Goal: Communication & Community: Answer question/provide support

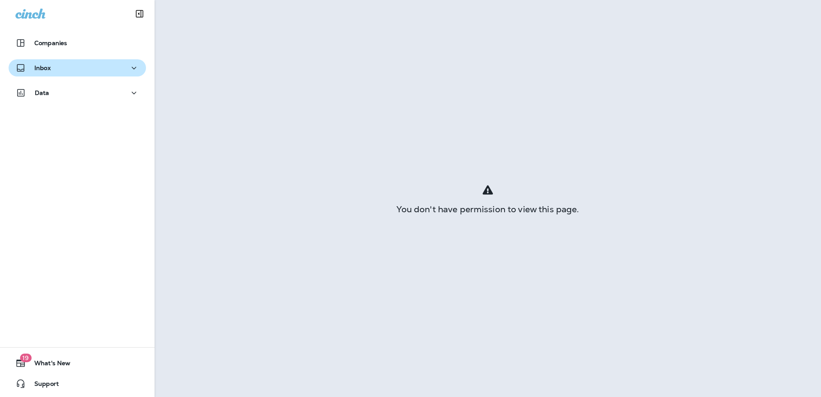
click at [44, 66] on p "Inbox" at bounding box center [42, 67] width 16 height 7
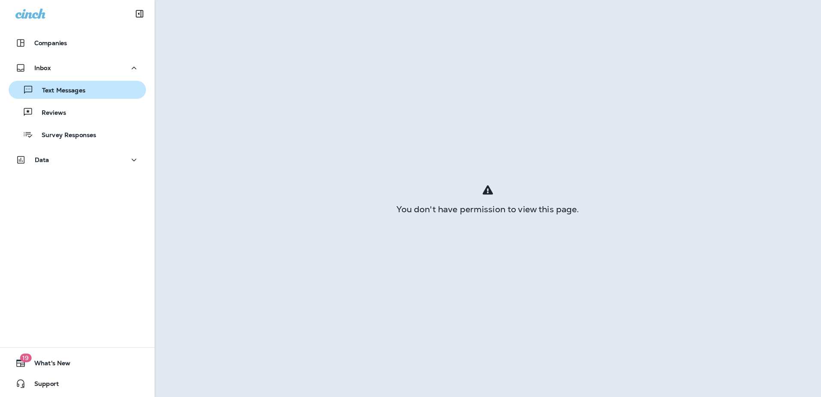
click at [45, 87] on p "Text Messages" at bounding box center [60, 91] width 52 height 8
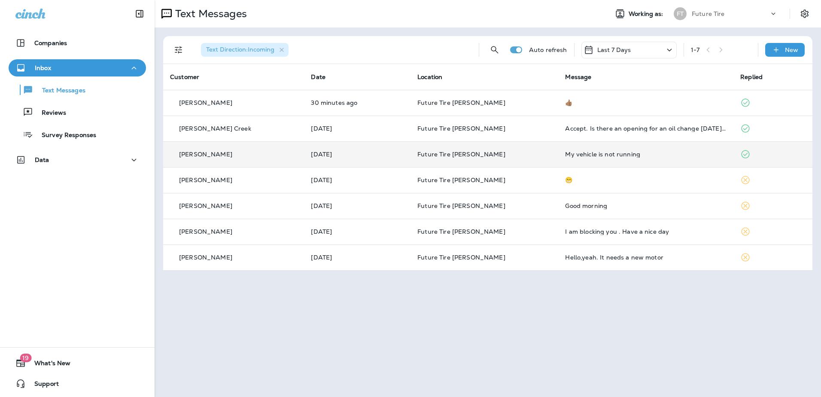
click at [741, 153] on icon at bounding box center [746, 154] width 10 height 10
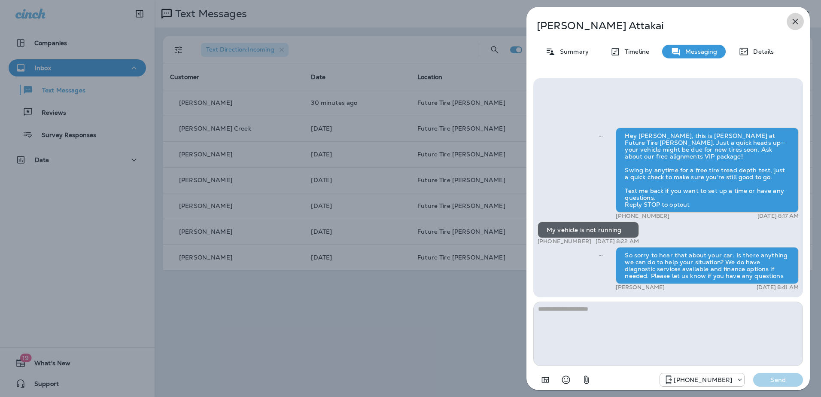
click at [792, 21] on icon "button" at bounding box center [795, 21] width 10 height 10
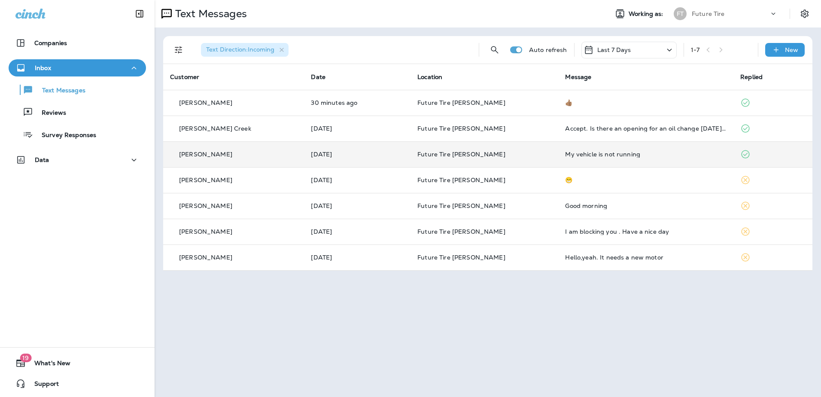
click at [527, 157] on p "Future Tire [PERSON_NAME]" at bounding box center [485, 154] width 134 height 7
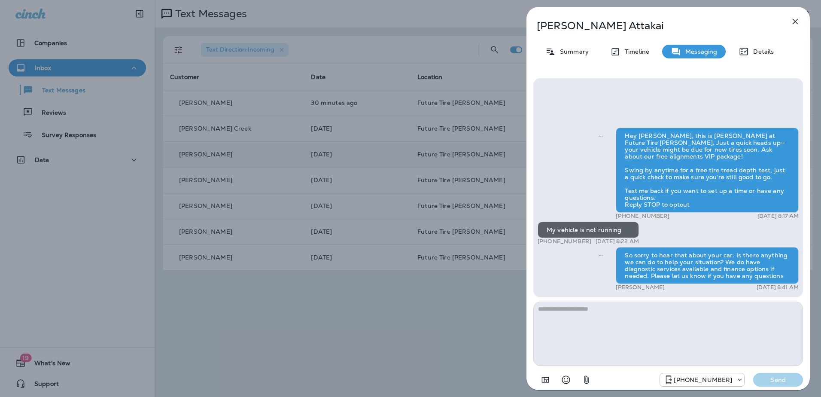
drag, startPoint x: 440, startPoint y: 49, endPoint x: 442, endPoint y: 43, distance: 7.1
click at [440, 49] on div "Susie Attakai Summary Timeline Messaging Details Hey Susie, this is Eric at Fut…" at bounding box center [410, 198] width 821 height 397
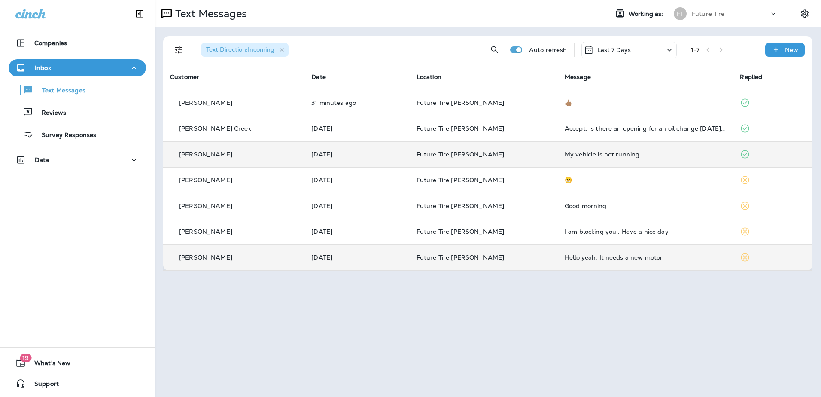
click at [573, 259] on div "Hello,yeah. It needs a new motor" at bounding box center [646, 257] width 162 height 7
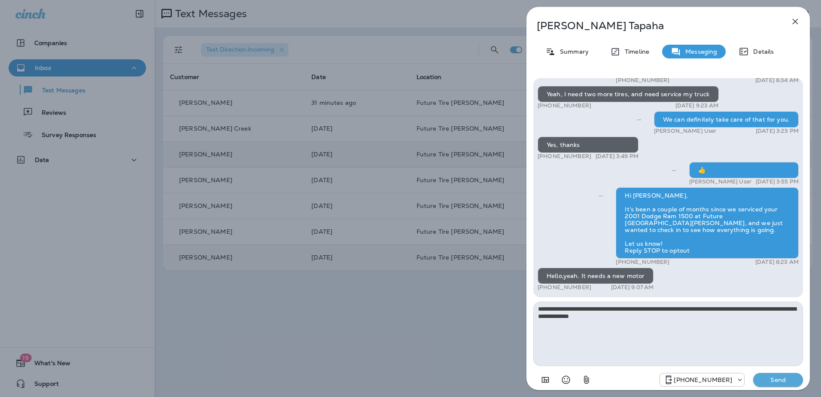
type textarea "**********"
click at [784, 381] on p "Send" at bounding box center [778, 380] width 36 height 8
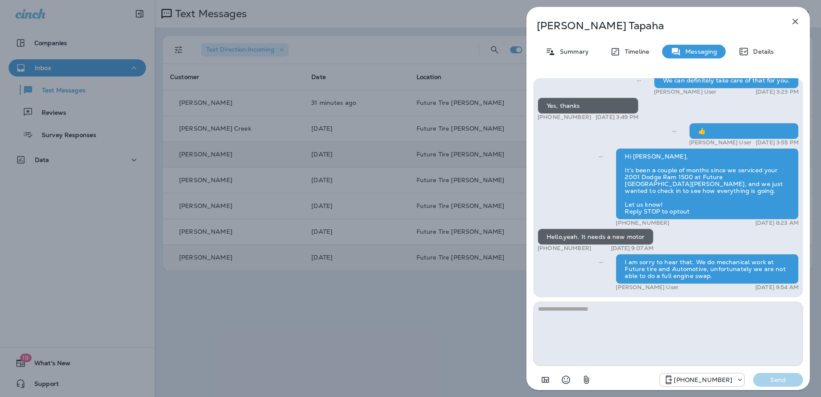
click at [796, 21] on icon "button" at bounding box center [795, 21] width 10 height 10
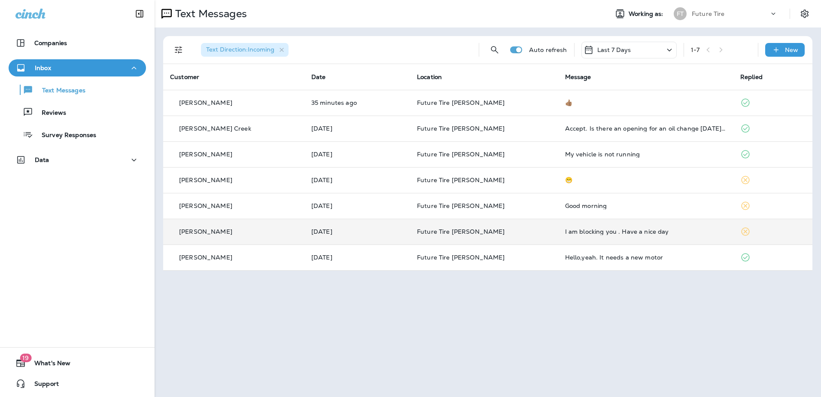
click at [632, 228] on div "I am blocking you . Have a nice day" at bounding box center [646, 231] width 162 height 7
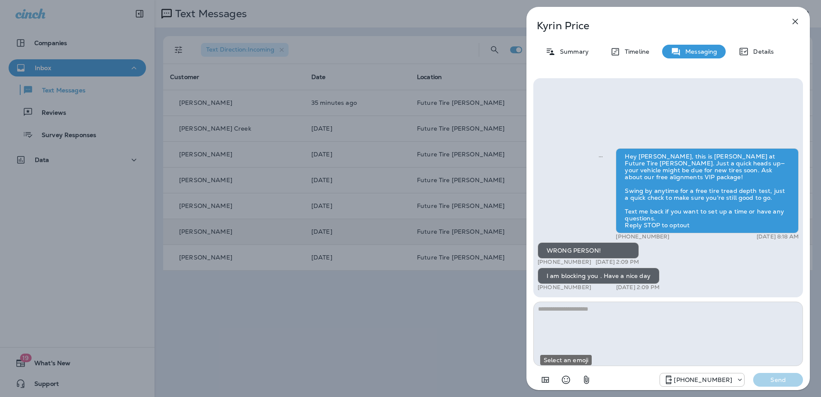
click at [563, 380] on icon "Select an emoji" at bounding box center [566, 380] width 8 height 8
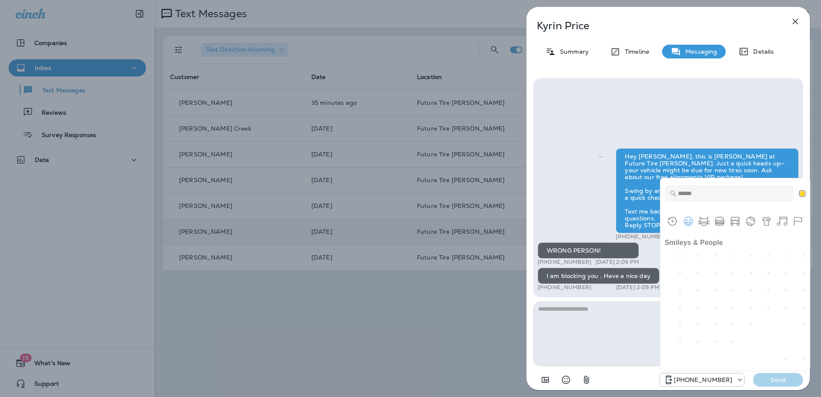
scroll to position [387, 0]
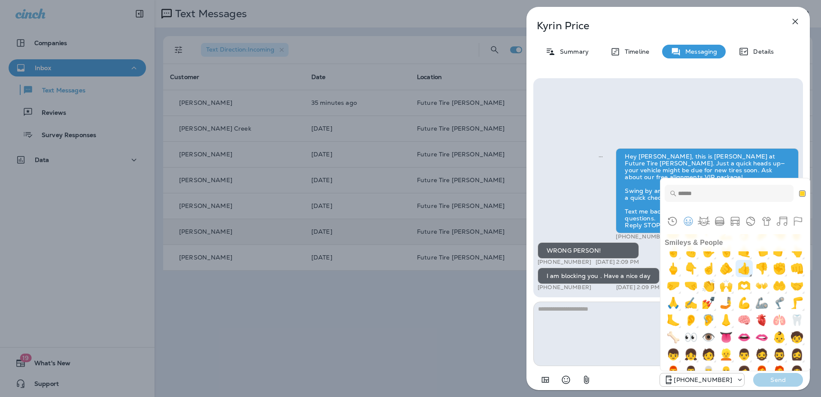
click at [753, 277] on img "+1" at bounding box center [744, 268] width 17 height 17
type textarea "**"
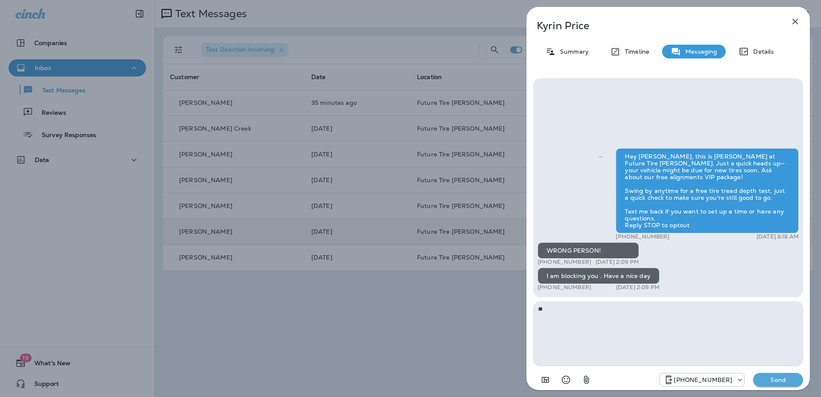
click at [772, 384] on button "Send" at bounding box center [779, 380] width 50 height 14
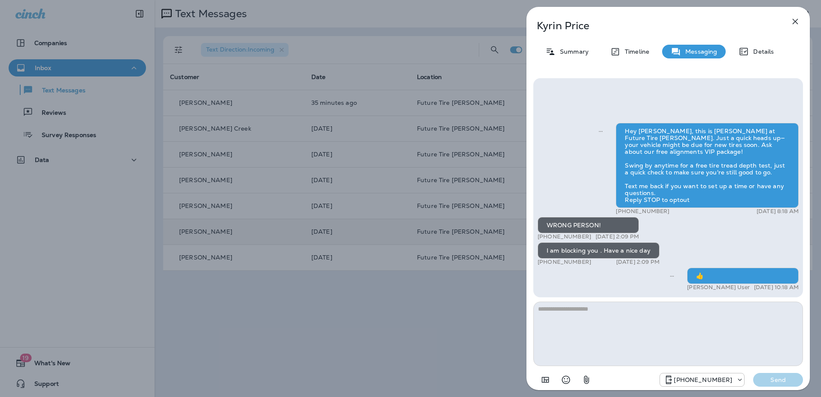
click at [798, 21] on icon "button" at bounding box center [795, 21] width 10 height 10
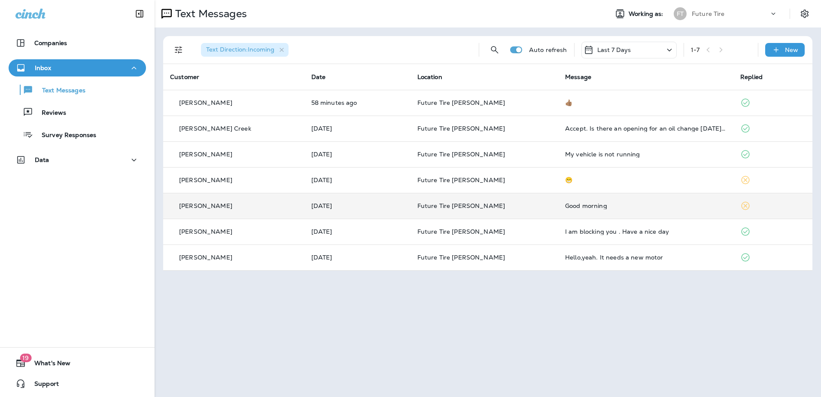
click at [741, 205] on icon at bounding box center [746, 206] width 10 height 10
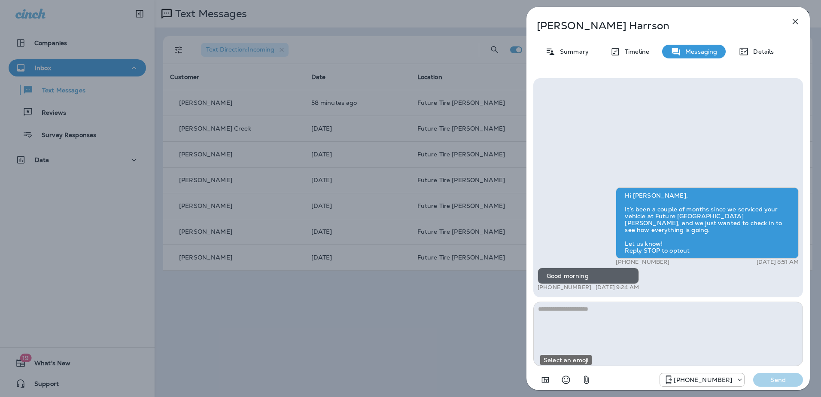
click at [566, 382] on icon "Select an emoji" at bounding box center [566, 380] width 10 height 10
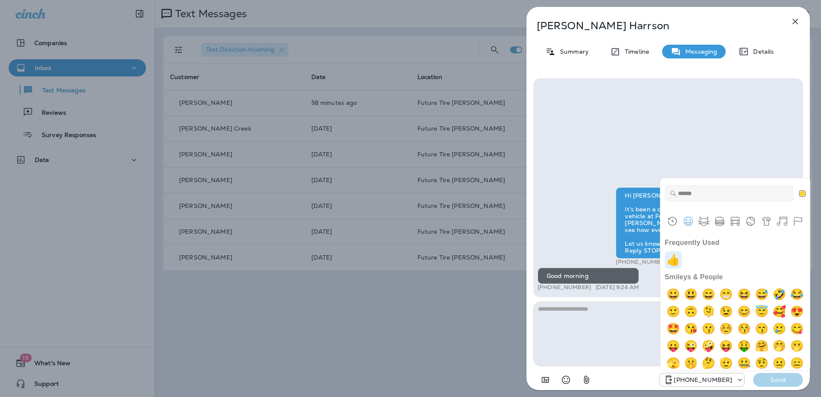
click at [671, 262] on img "+1" at bounding box center [673, 259] width 17 height 17
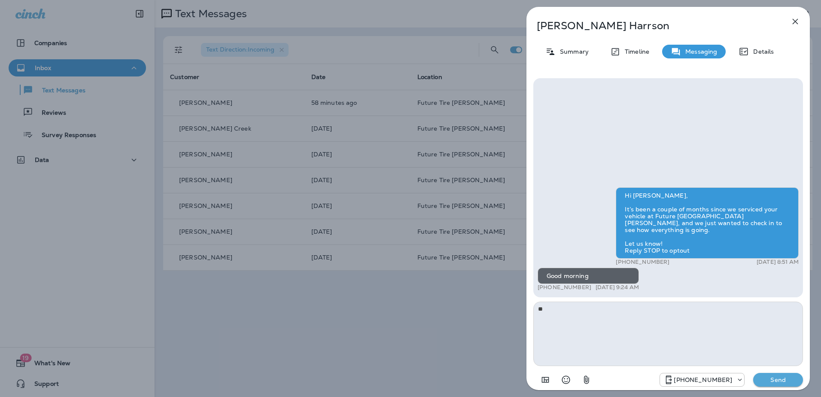
type textarea "**"
click at [794, 21] on icon "button" at bounding box center [795, 21] width 10 height 10
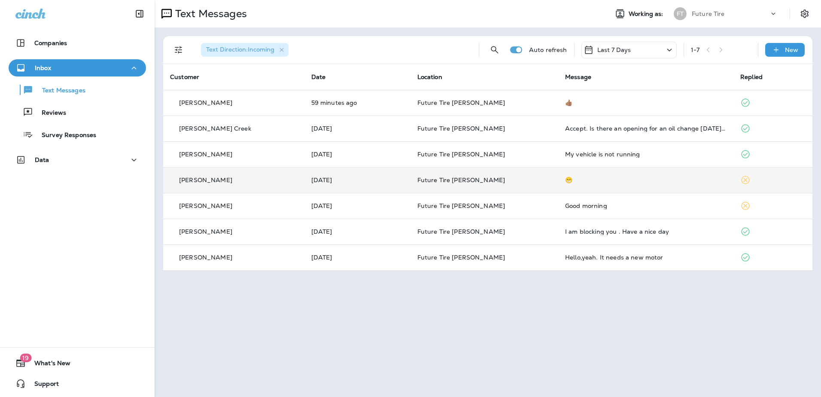
click at [467, 179] on span "Future Tire [PERSON_NAME]" at bounding box center [462, 180] width 88 height 8
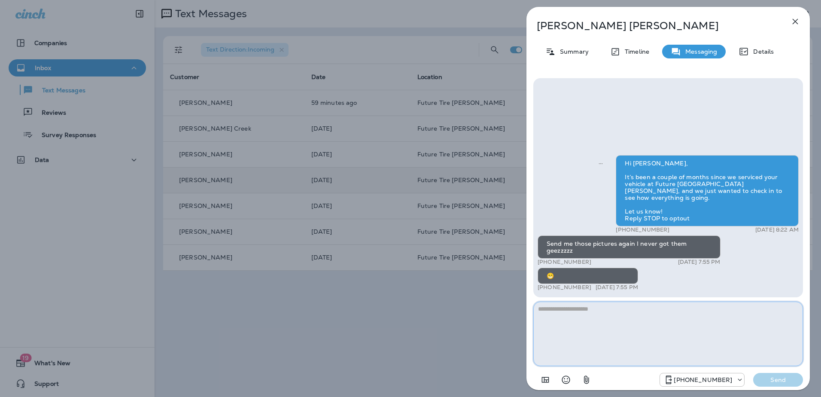
click at [577, 311] on textarea at bounding box center [669, 334] width 270 height 64
type textarea "**********"
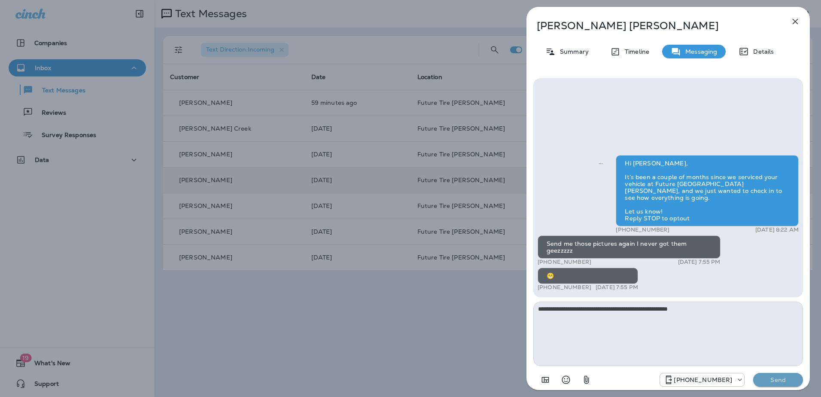
click at [777, 379] on p "Send" at bounding box center [778, 380] width 36 height 8
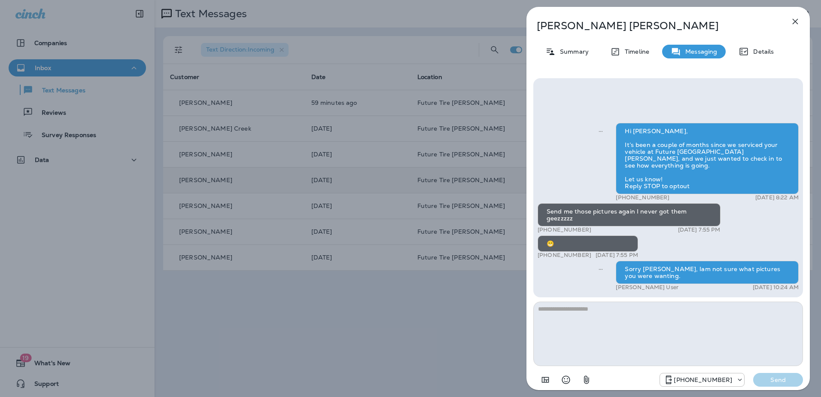
click at [796, 20] on icon "button" at bounding box center [795, 21] width 10 height 10
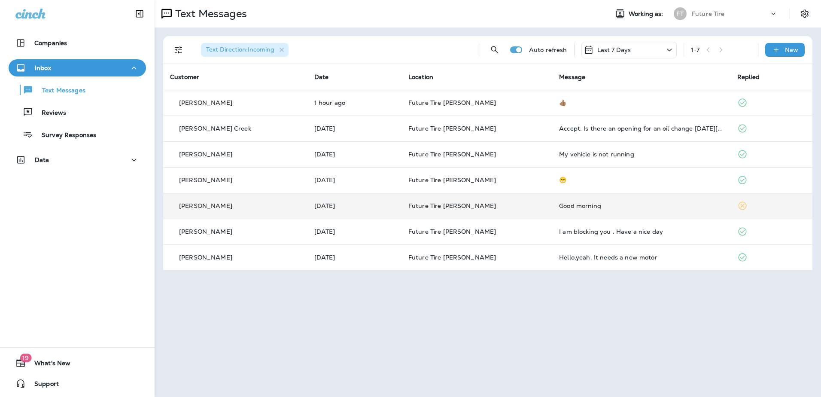
click at [552, 211] on td "Good morning" at bounding box center [641, 206] width 178 height 26
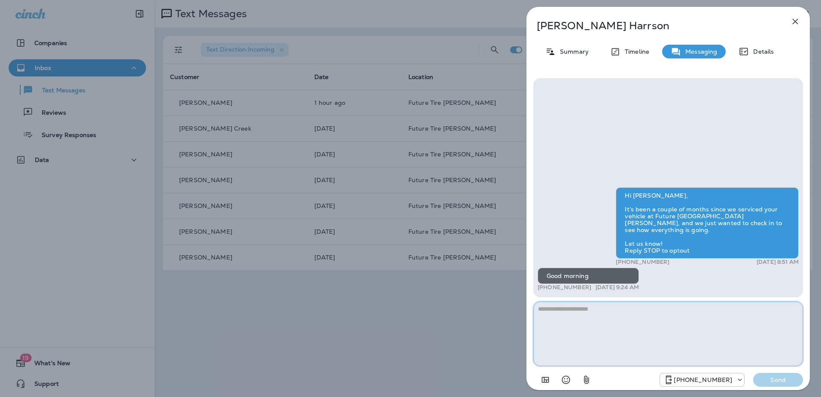
click at [565, 324] on textarea at bounding box center [669, 334] width 270 height 64
click at [566, 336] on textarea at bounding box center [669, 334] width 270 height 64
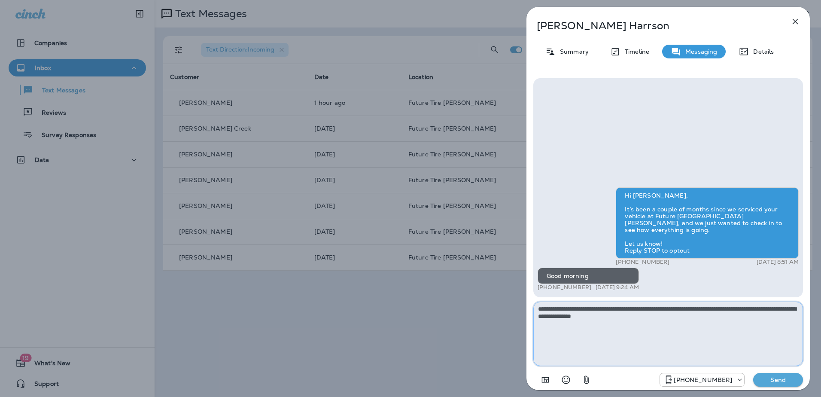
type textarea "**********"
click at [788, 377] on p "Send" at bounding box center [778, 380] width 36 height 8
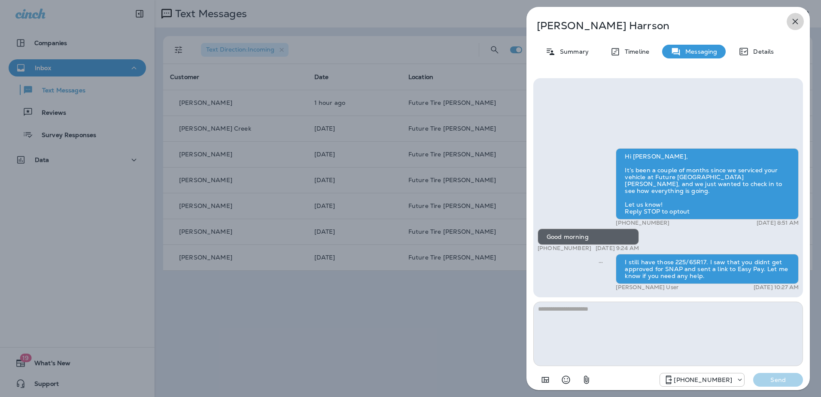
click at [796, 21] on icon "button" at bounding box center [796, 22] width 6 height 6
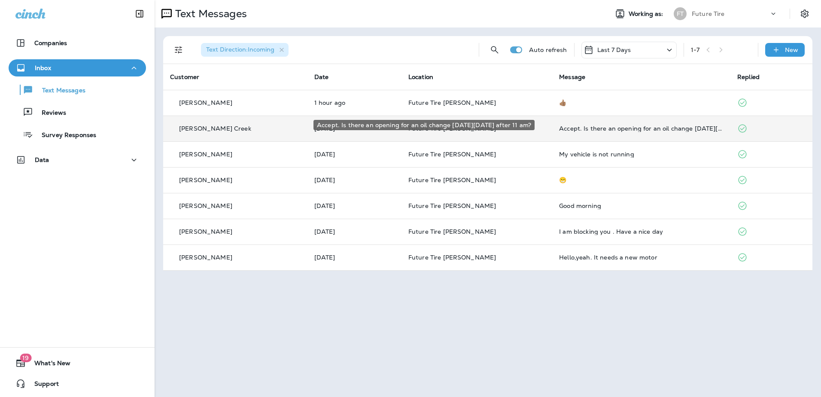
click at [566, 129] on div "Accept. Is there an opening for an oil change [DATE][DATE] after 11 am?" at bounding box center [641, 128] width 165 height 7
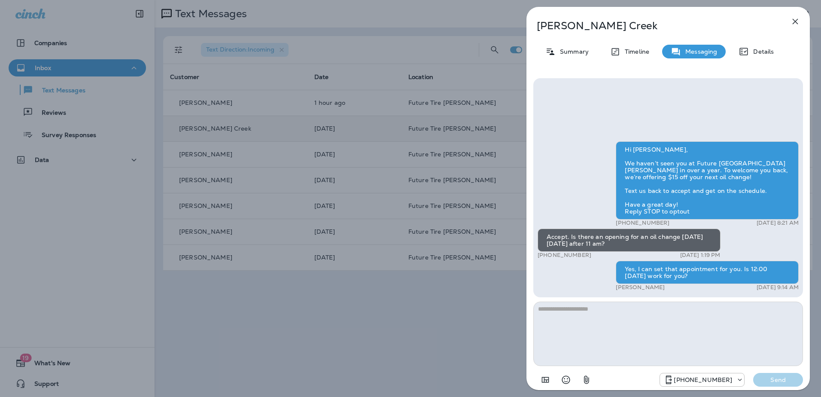
click at [624, 337] on textarea at bounding box center [669, 334] width 270 height 64
click at [794, 18] on icon "button" at bounding box center [795, 21] width 10 height 10
